Goal: Browse casually: Explore the website without a specific task or goal

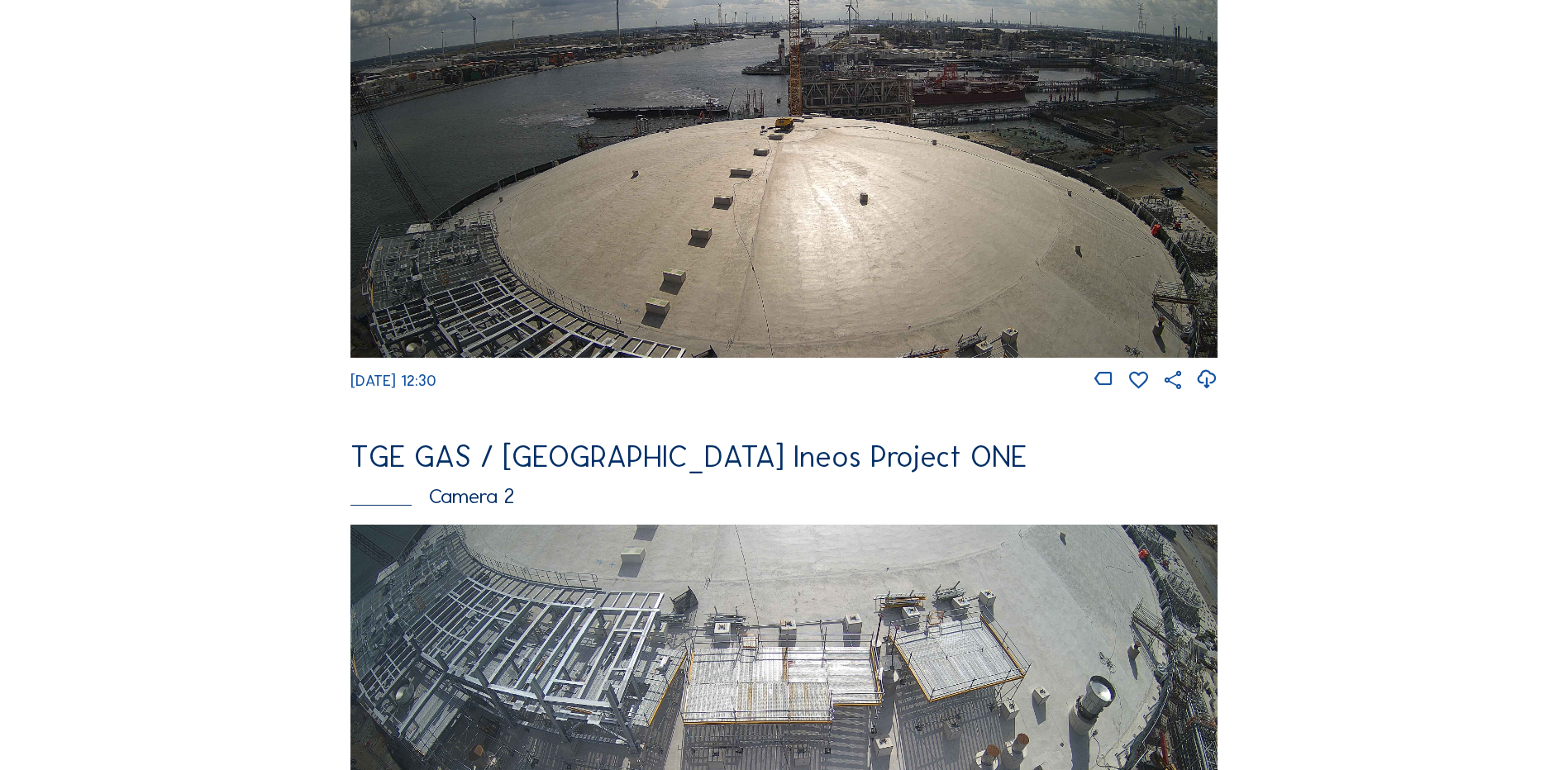
scroll to position [578, 0]
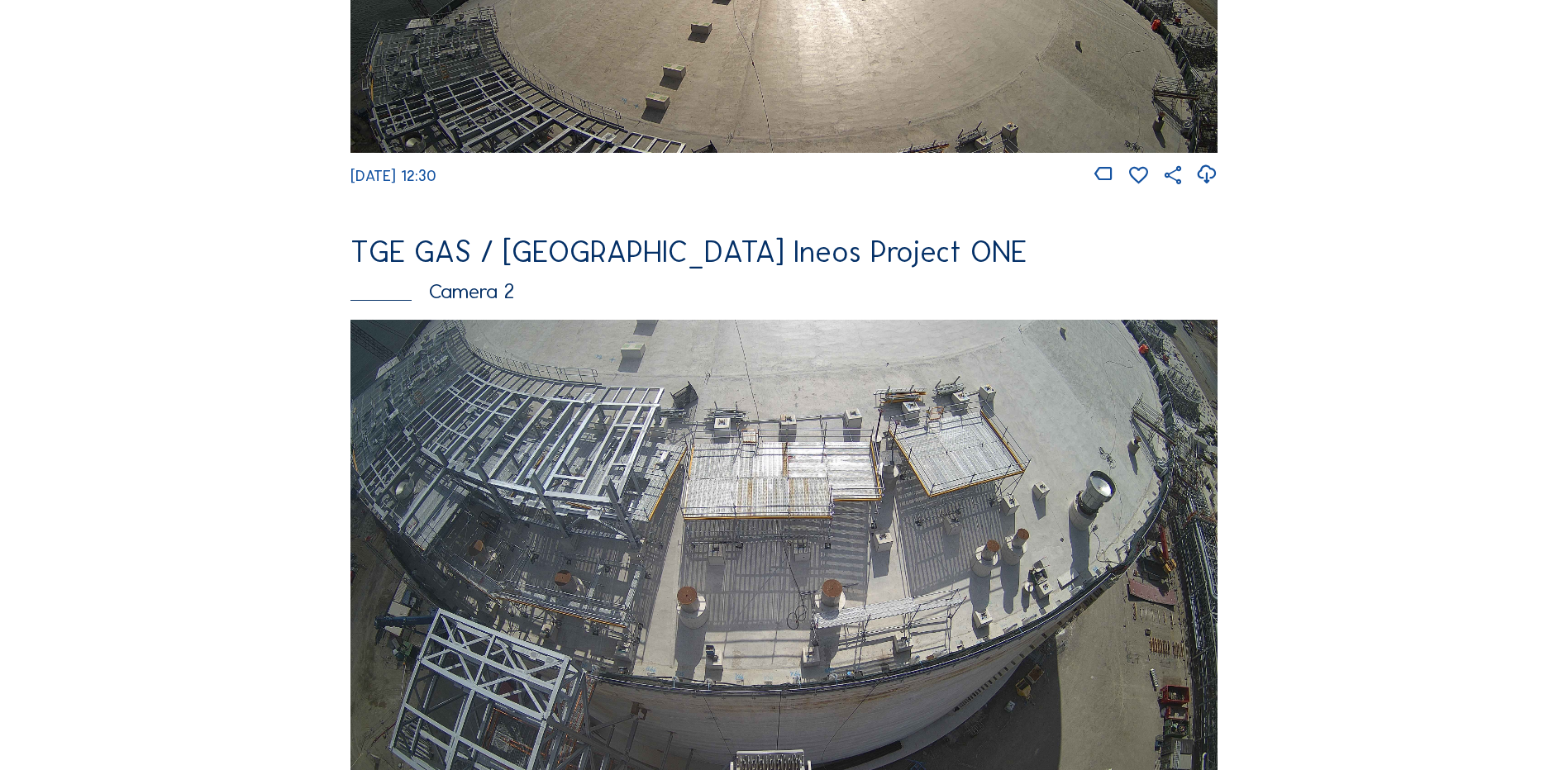
click at [638, 498] on img at bounding box center [784, 563] width 867 height 487
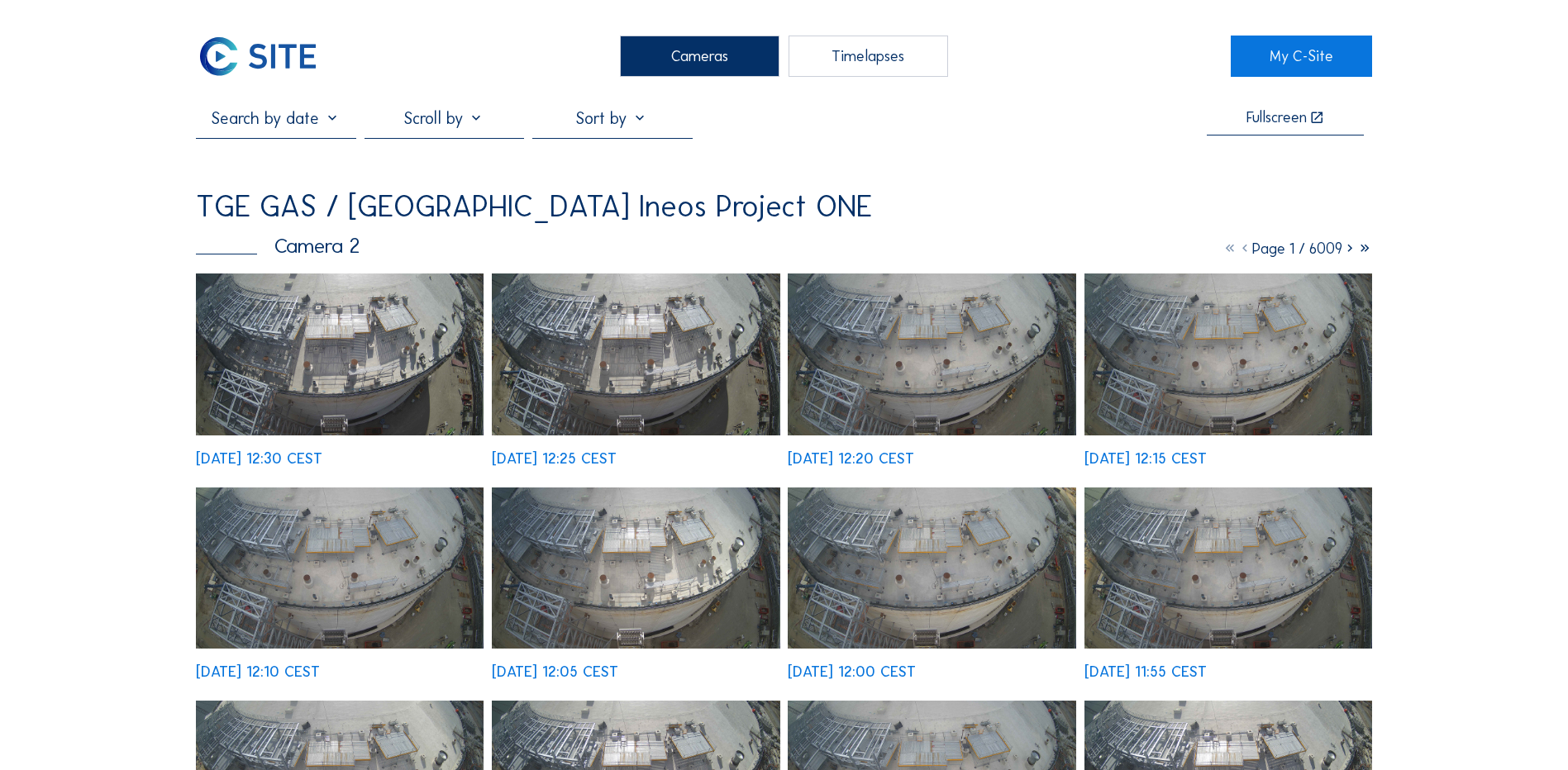
click at [335, 353] on img at bounding box center [340, 354] width 288 height 162
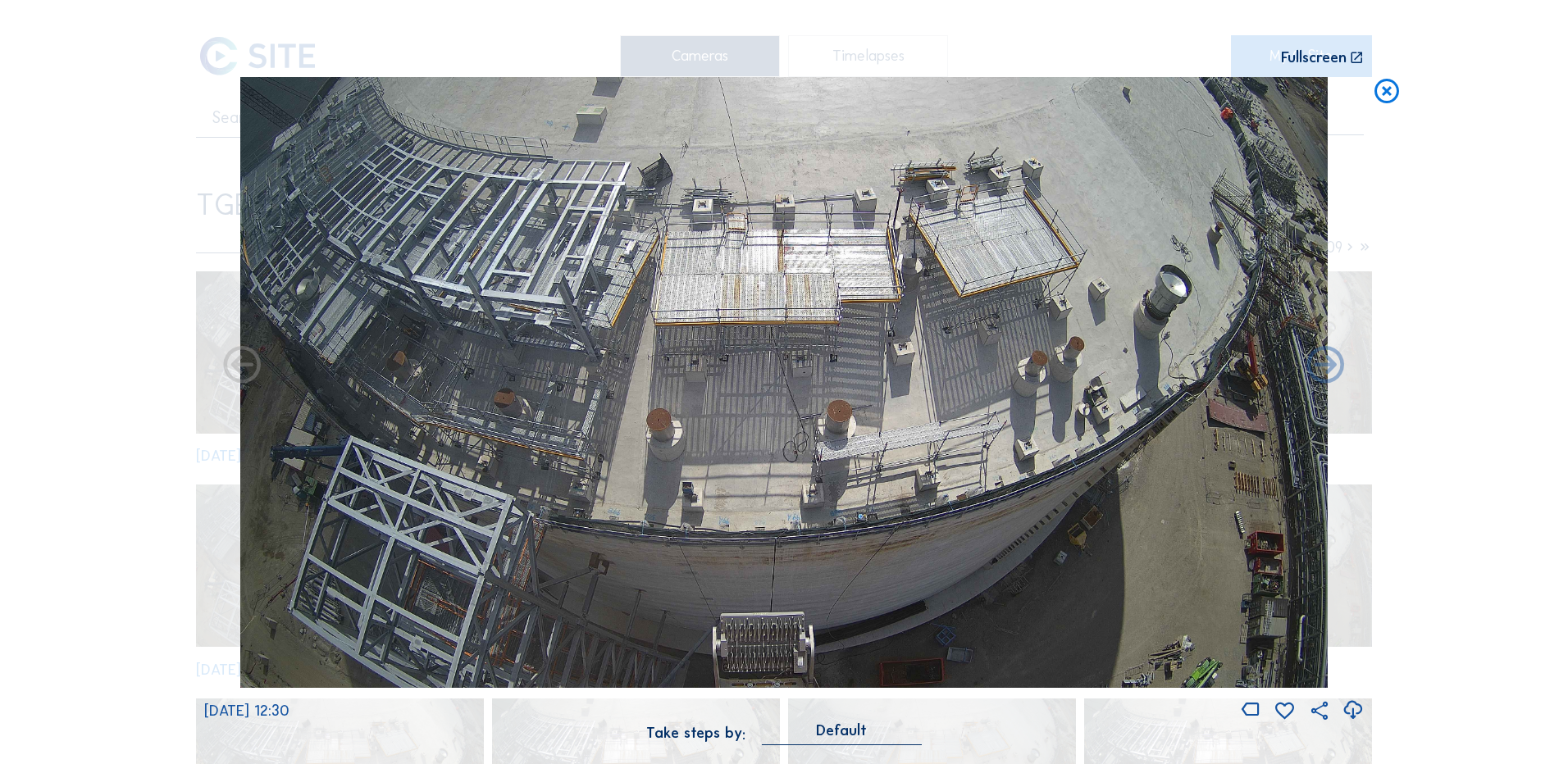
click at [1353, 706] on icon at bounding box center [1353, 710] width 22 height 27
click at [154, 308] on div "Scroll to travel through time | Press 'Alt' Button + Scroll to Zoom | Click and…" at bounding box center [784, 382] width 1568 height 764
click at [1387, 92] on icon at bounding box center [1387, 93] width 30 height 31
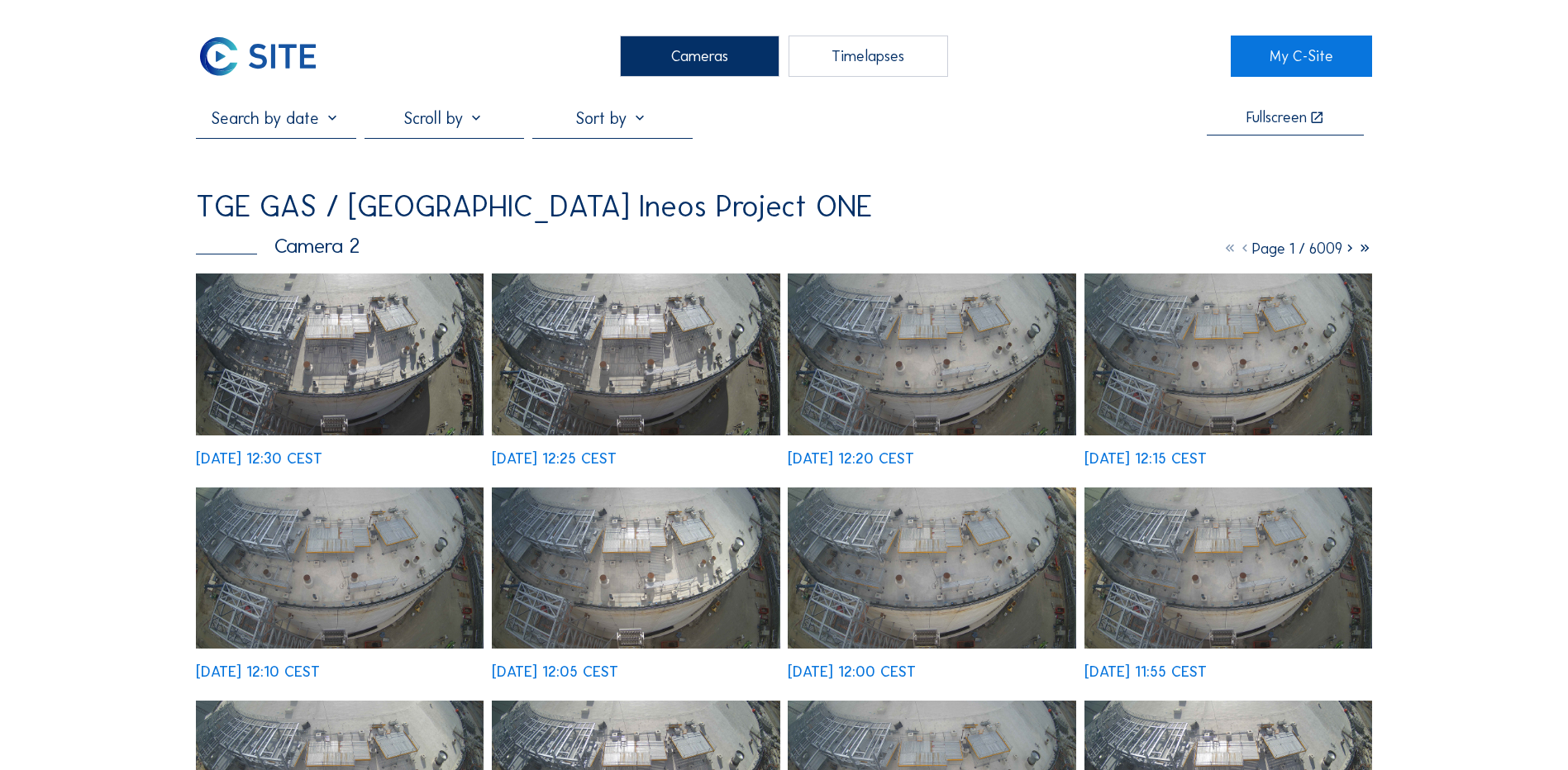
click at [710, 46] on div "Cameras" at bounding box center [699, 56] width 159 height 41
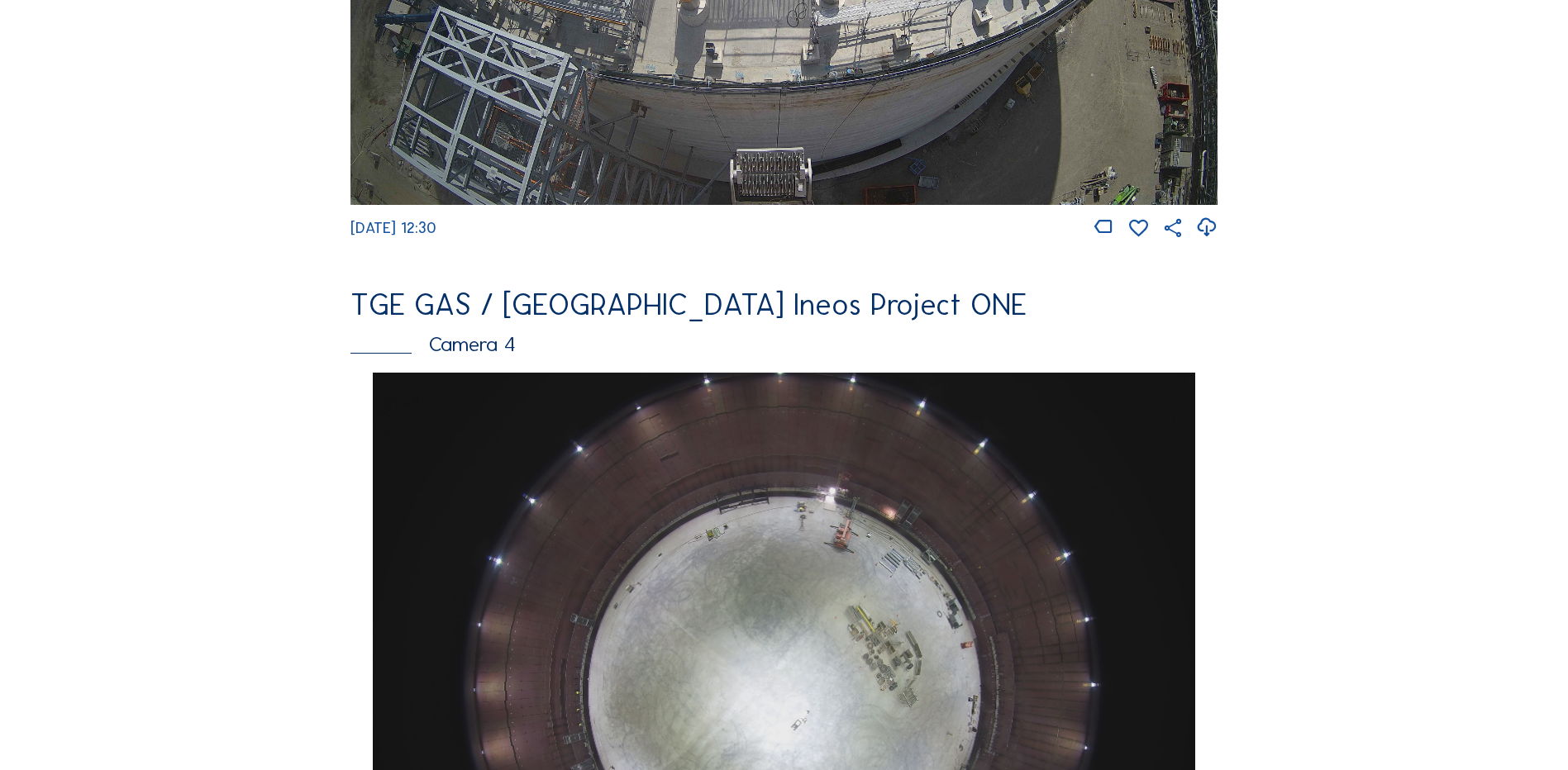
scroll to position [1487, 0]
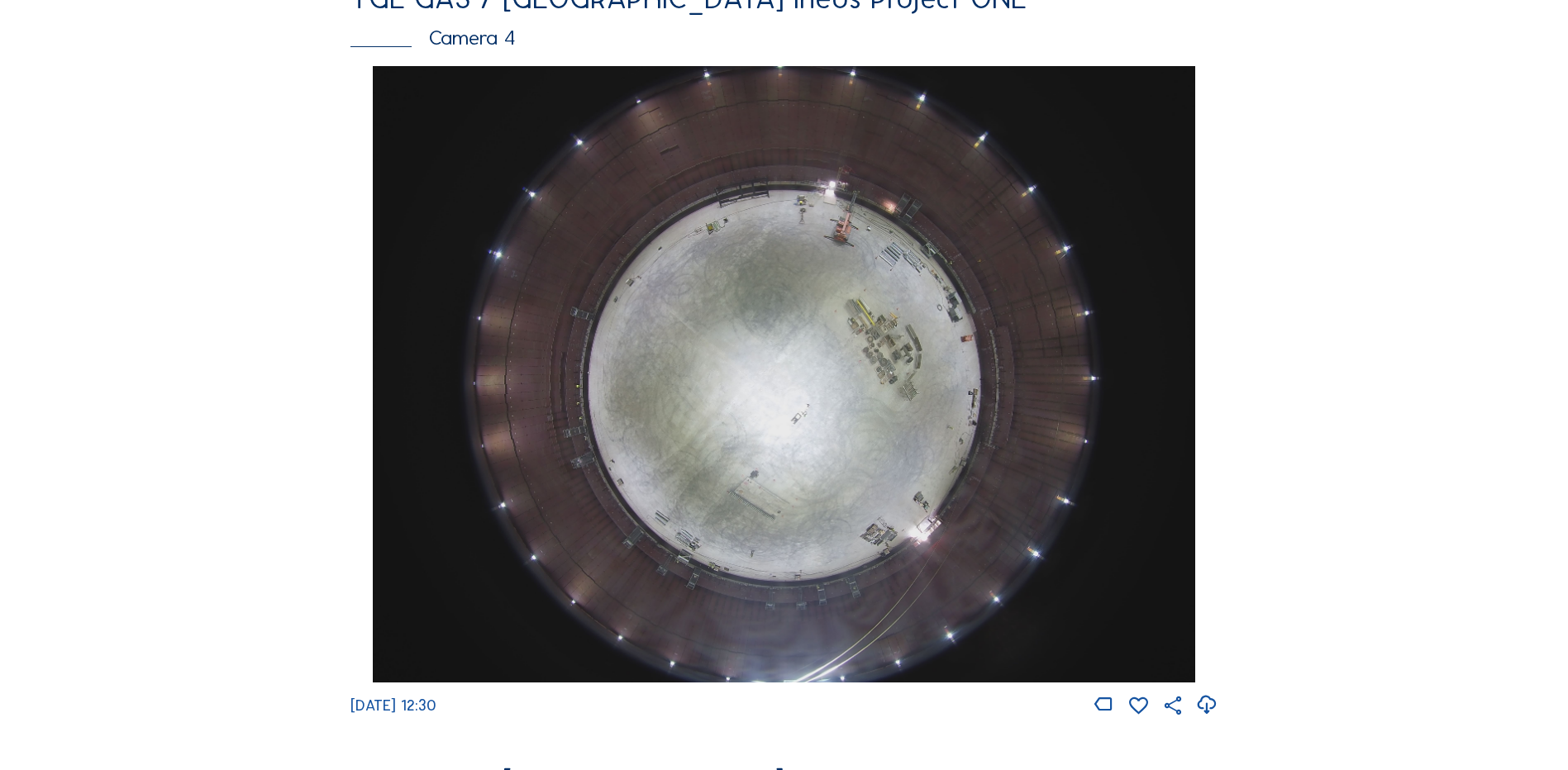
click at [844, 292] on img at bounding box center [783, 374] width 822 height 617
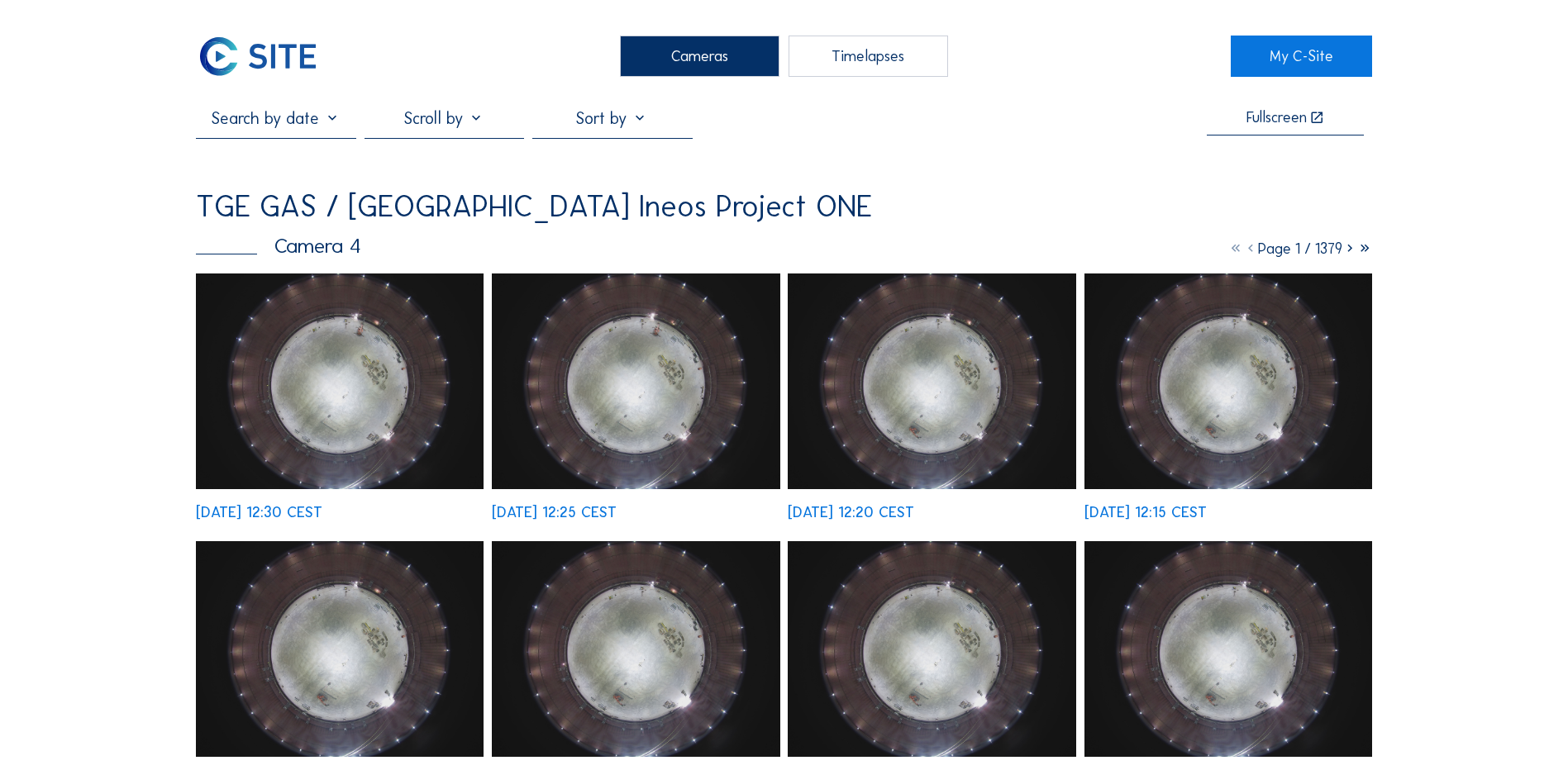
click at [390, 379] on img at bounding box center [340, 381] width 288 height 216
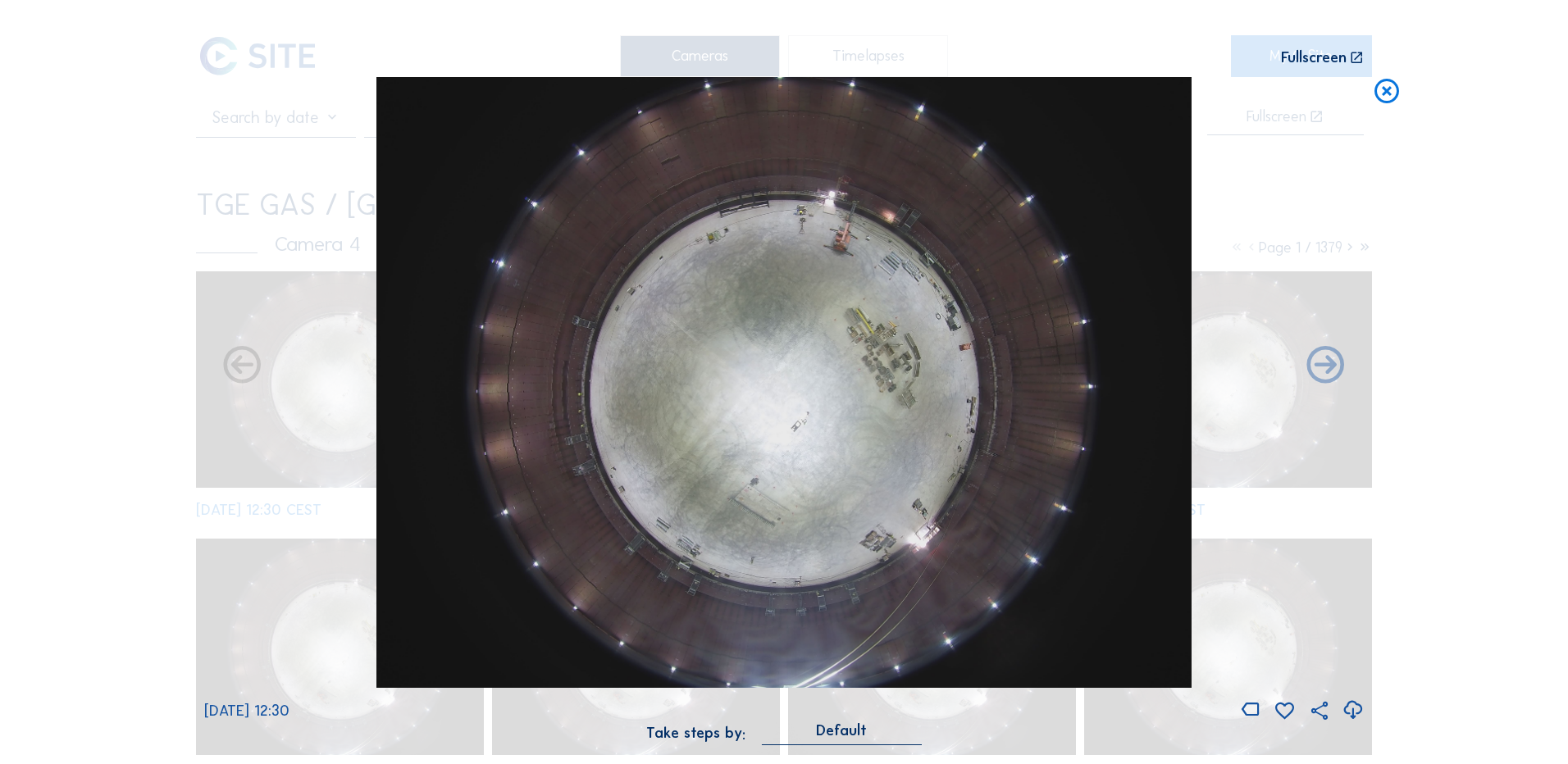
click at [1355, 713] on icon at bounding box center [1353, 710] width 22 height 27
drag, startPoint x: 1535, startPoint y: 173, endPoint x: 1528, endPoint y: 167, distance: 9.2
click at [1536, 173] on div "Scroll to travel through time | Press 'Alt' Button + Scroll to Zoom | Click and…" at bounding box center [784, 382] width 1568 height 764
click at [1389, 96] on icon at bounding box center [1387, 93] width 30 height 31
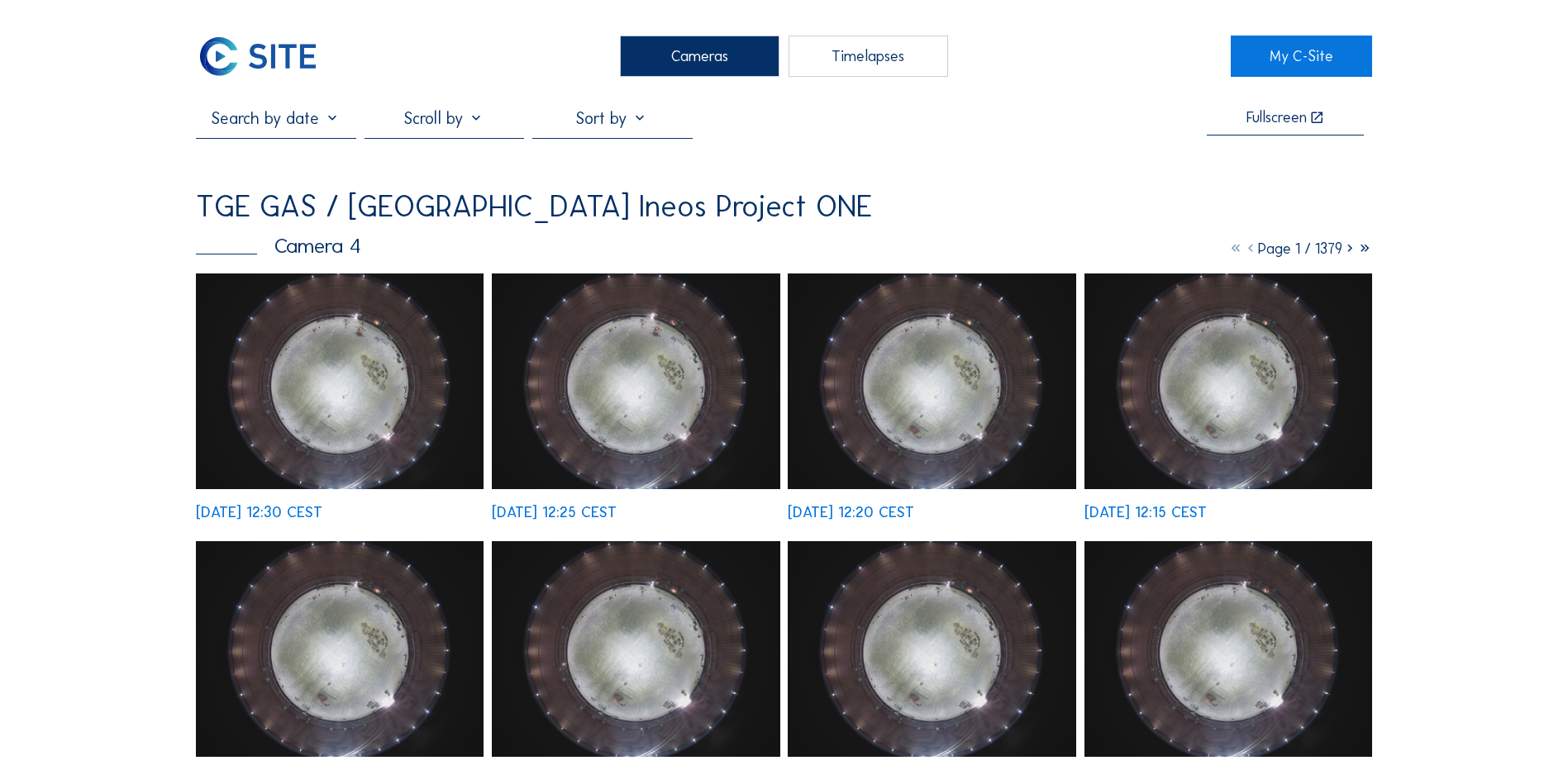
click at [703, 63] on div "Cameras" at bounding box center [699, 56] width 159 height 41
